Goal: Find specific page/section: Find specific page/section

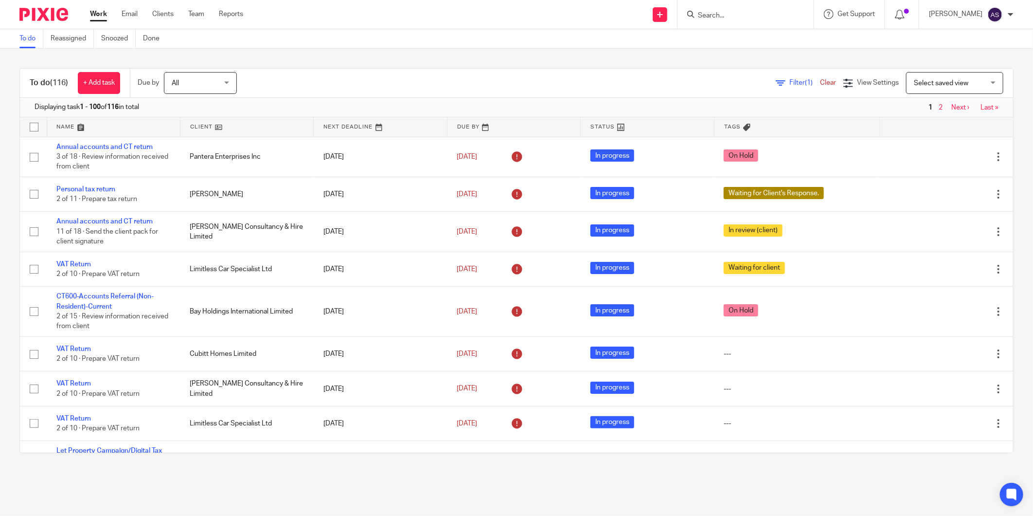
click at [718, 12] on input "Search" at bounding box center [741, 16] width 88 height 9
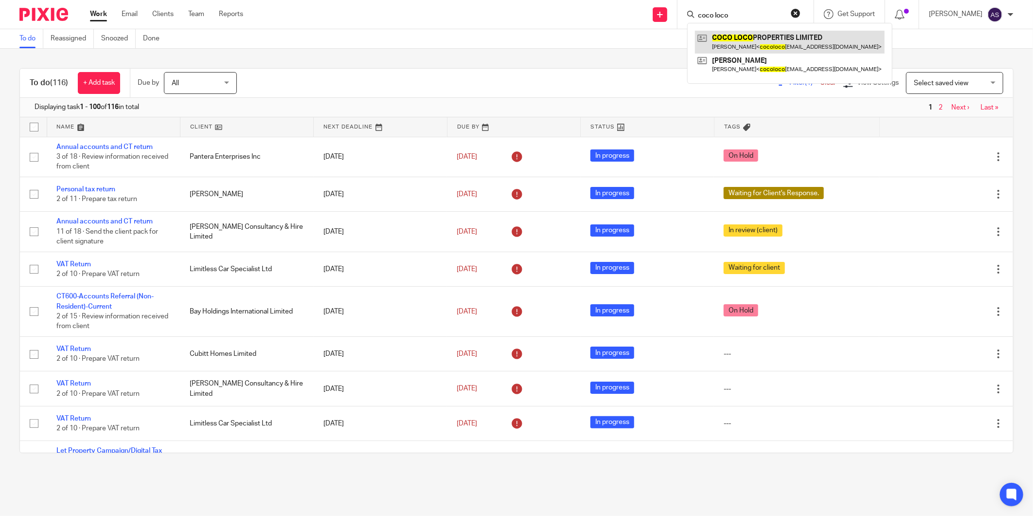
type input "coco loco"
click at [742, 39] on link at bounding box center [790, 42] width 190 height 22
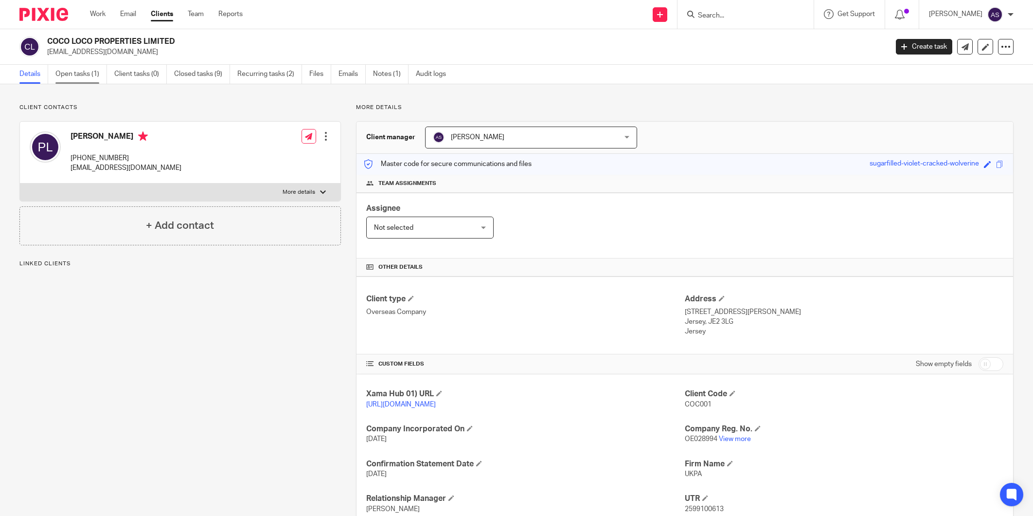
drag, startPoint x: 0, startPoint y: 0, endPoint x: 98, endPoint y: 80, distance: 126.5
click at [98, 80] on link "Open tasks (1)" at bounding box center [81, 74] width 52 height 19
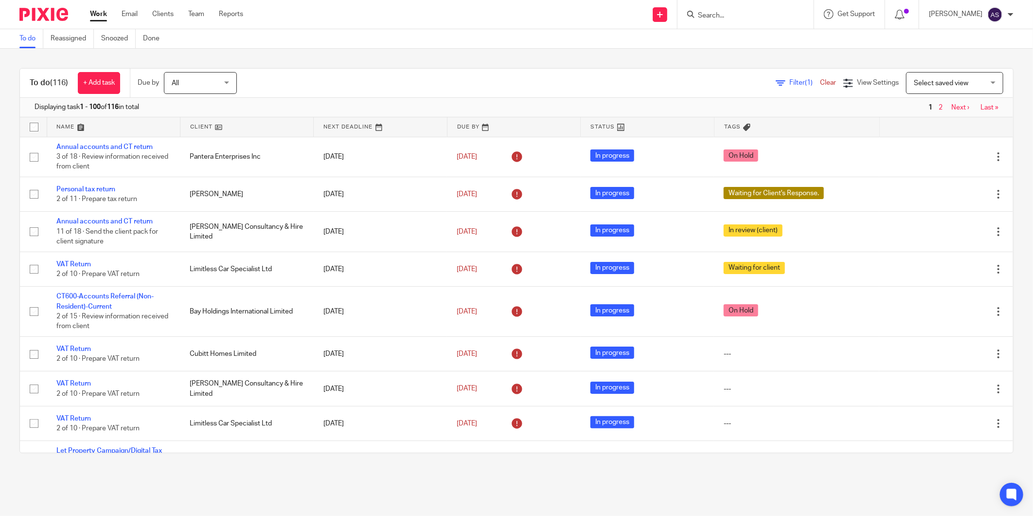
click at [754, 15] on input "Search" at bounding box center [741, 16] width 88 height 9
type input "hutong"
click at [762, 43] on link at bounding box center [780, 42] width 170 height 22
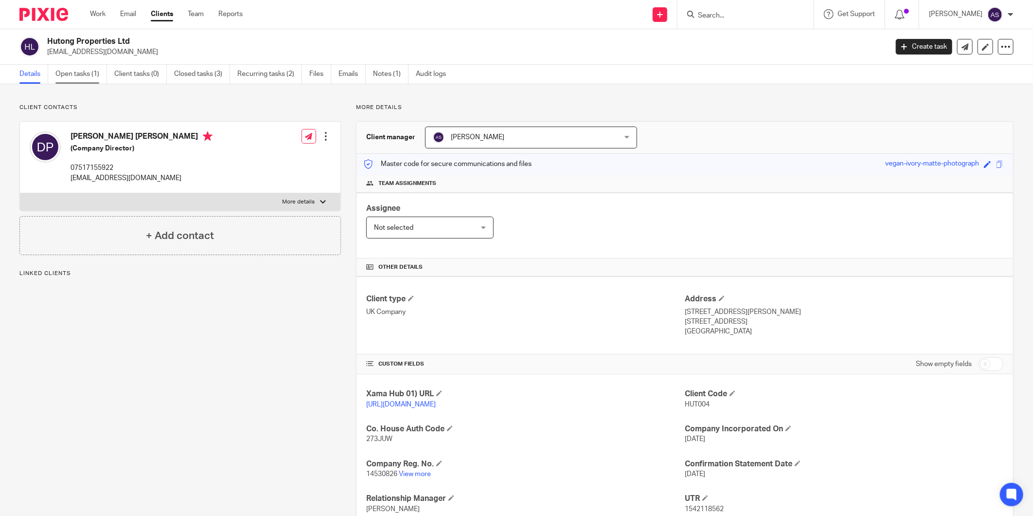
click at [91, 70] on link "Open tasks (1)" at bounding box center [81, 74] width 52 height 19
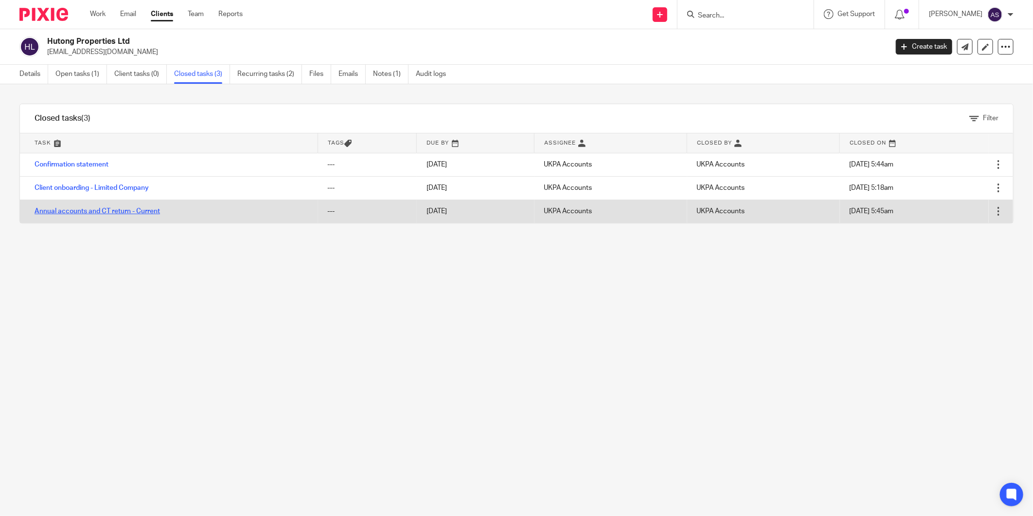
click at [100, 210] on link "Annual accounts and CT return - Current" at bounding box center [98, 211] width 126 height 7
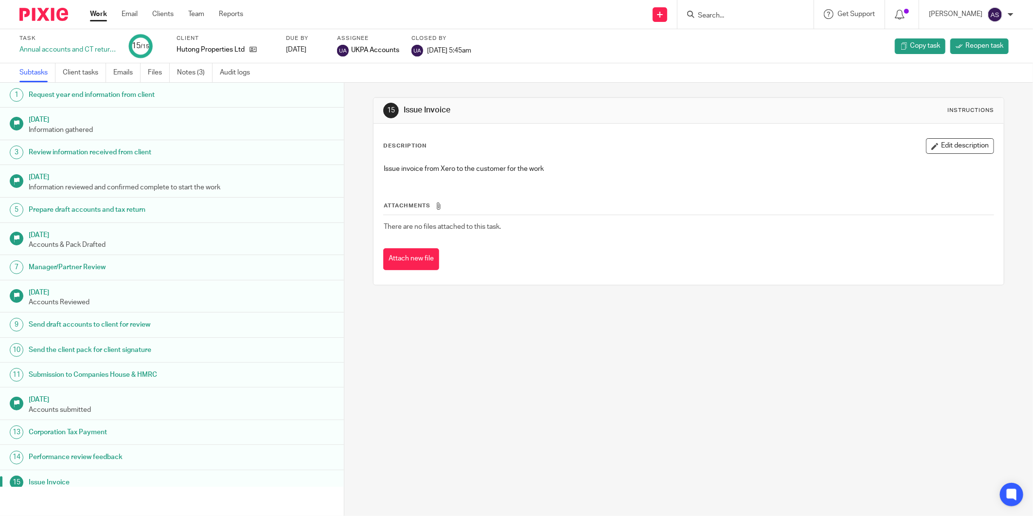
click at [256, 50] on div "Hutong Properties Ltd" at bounding box center [225, 50] width 97 height 10
click at [252, 47] on icon at bounding box center [253, 49] width 7 height 7
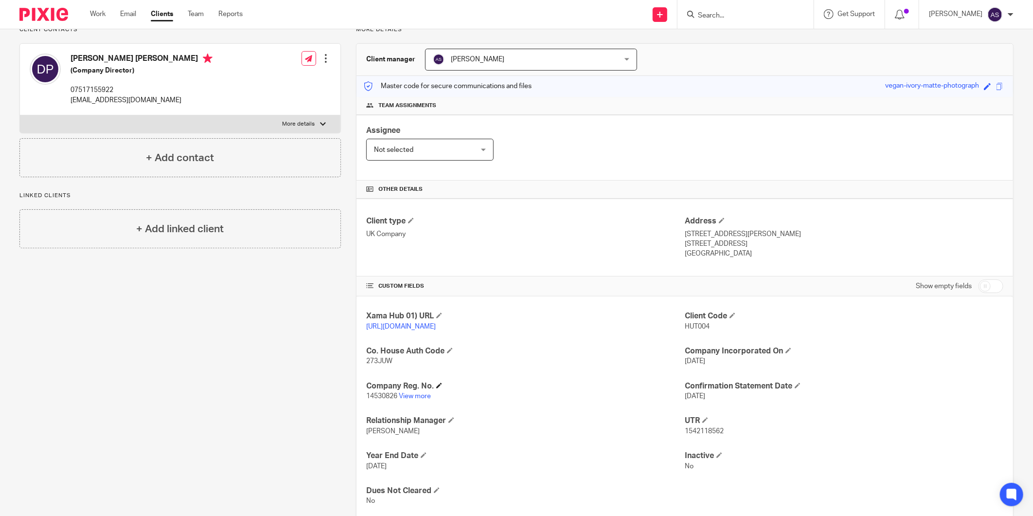
scroll to position [103, 0]
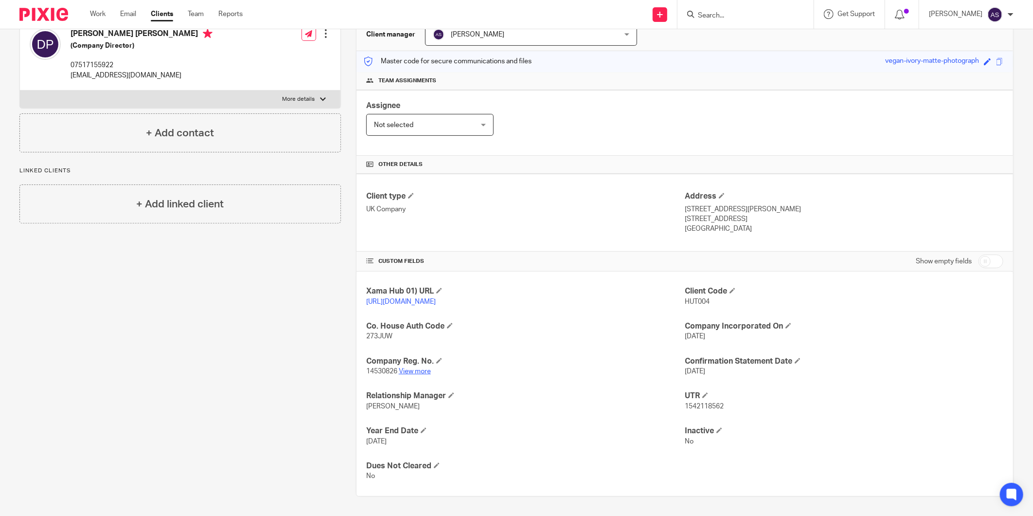
click at [416, 373] on link "View more" at bounding box center [415, 371] width 32 height 7
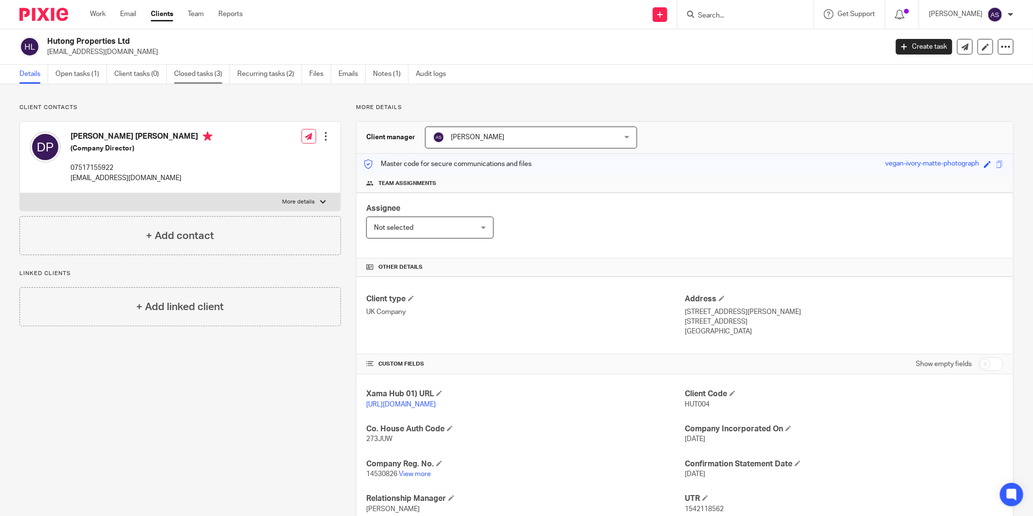
click at [203, 78] on link "Closed tasks (3)" at bounding box center [202, 74] width 56 height 19
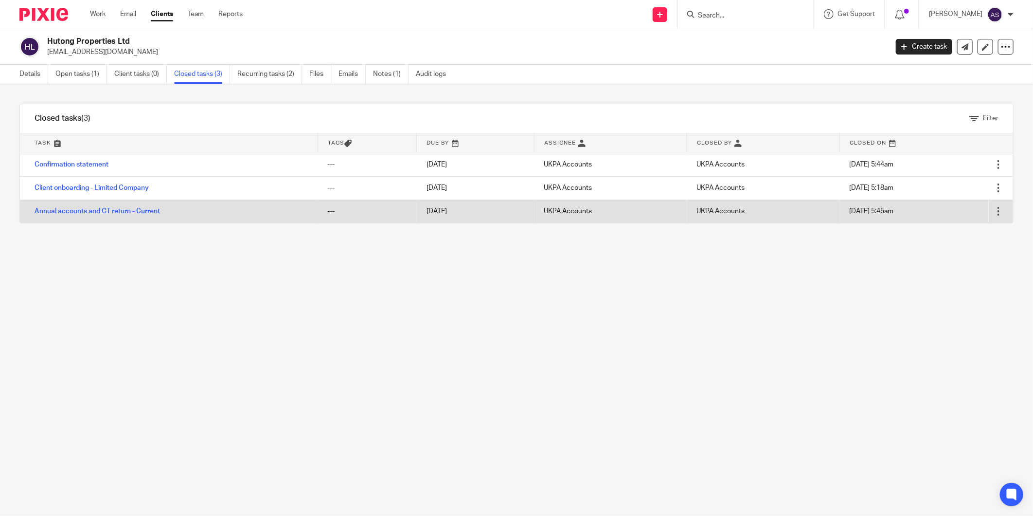
click at [87, 206] on td "Annual accounts and CT return - Current" at bounding box center [169, 210] width 298 height 23
click at [87, 213] on link "Annual accounts and CT return - Current" at bounding box center [98, 211] width 126 height 7
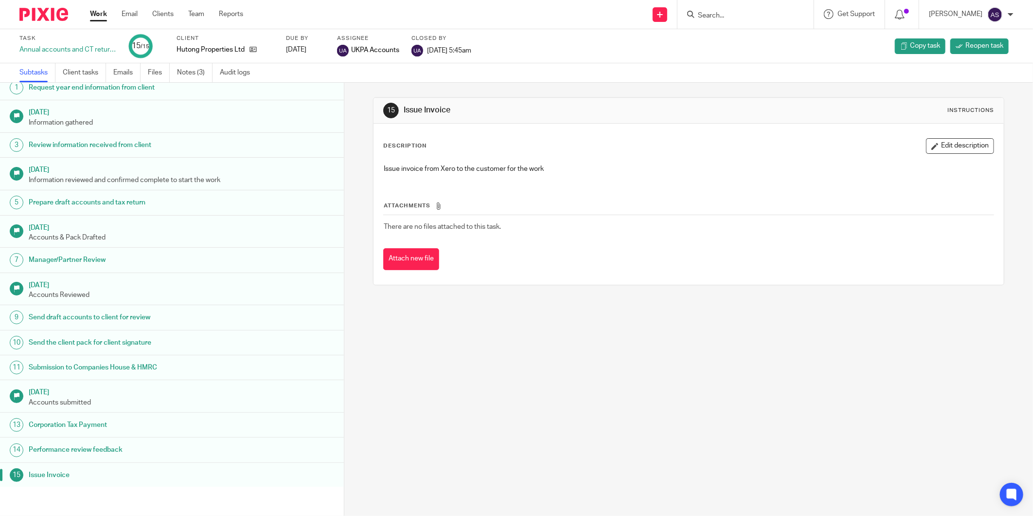
scroll to position [9, 0]
click at [234, 69] on link "Audit logs" at bounding box center [238, 72] width 37 height 19
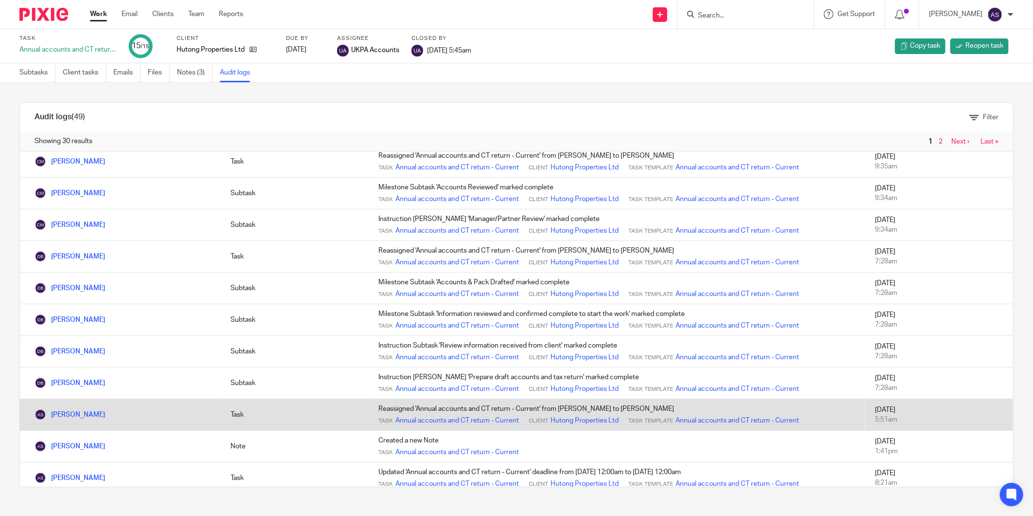
scroll to position [635, 0]
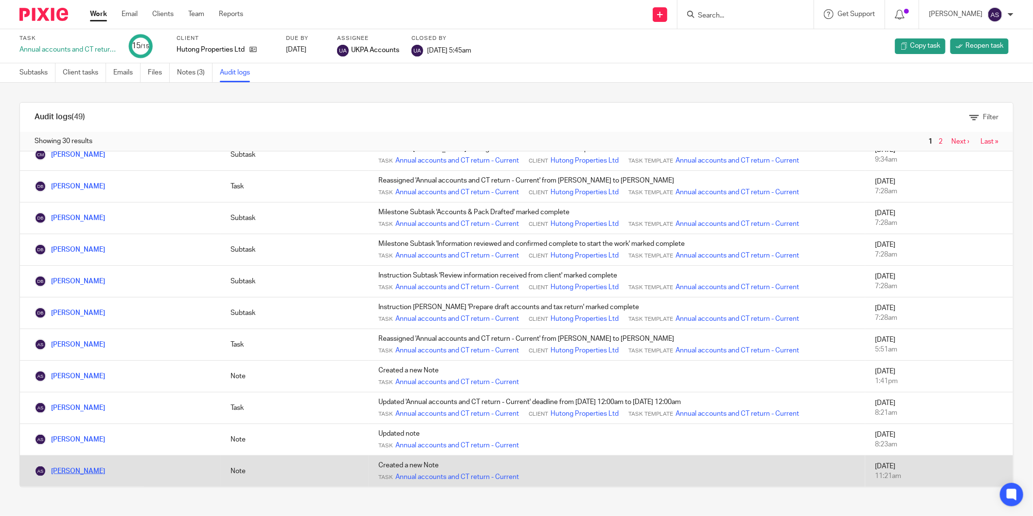
click at [84, 468] on link "[PERSON_NAME]" at bounding box center [70, 470] width 71 height 7
click at [417, 473] on link "Annual accounts and CT return - Current" at bounding box center [457, 477] width 124 height 10
